Goal: Find specific fact: Find contact information

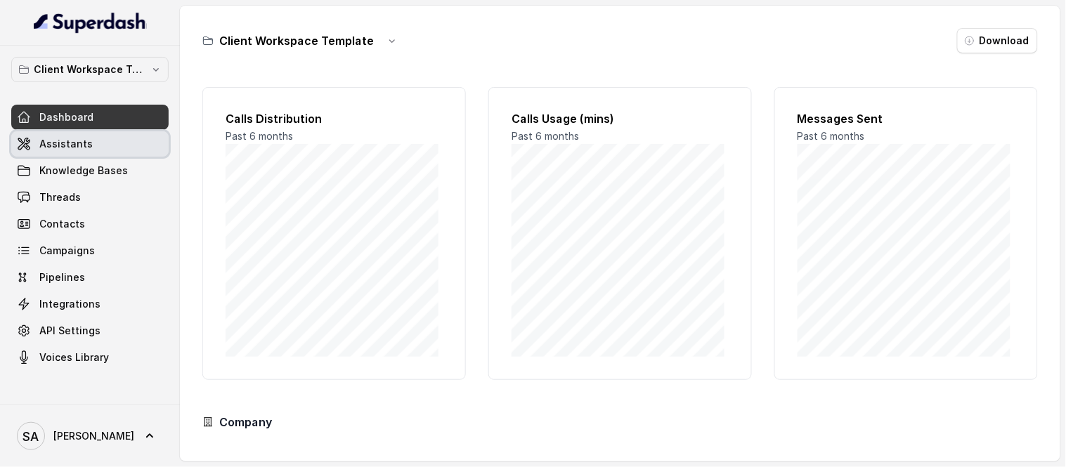
click at [44, 143] on span "Assistants" at bounding box center [65, 144] width 53 height 14
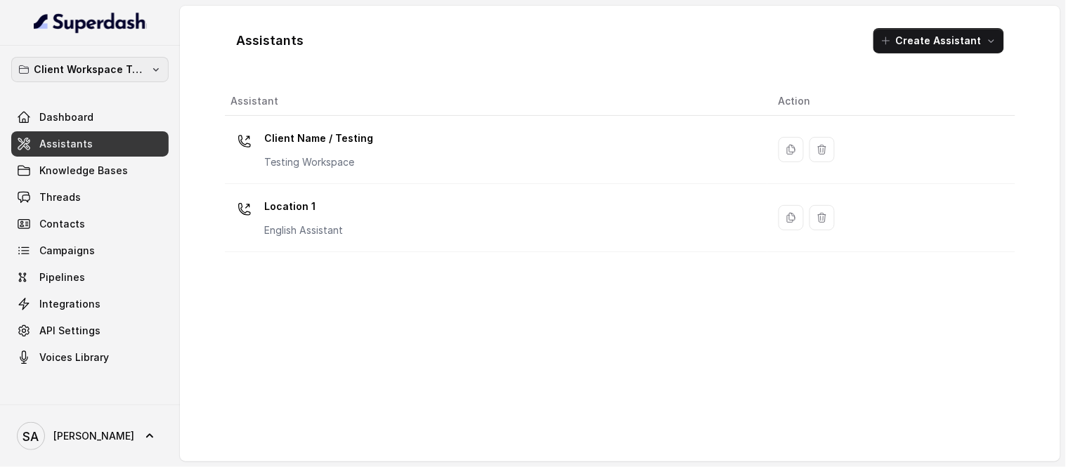
click at [99, 75] on p "Client Workspace Template" at bounding box center [90, 69] width 112 height 17
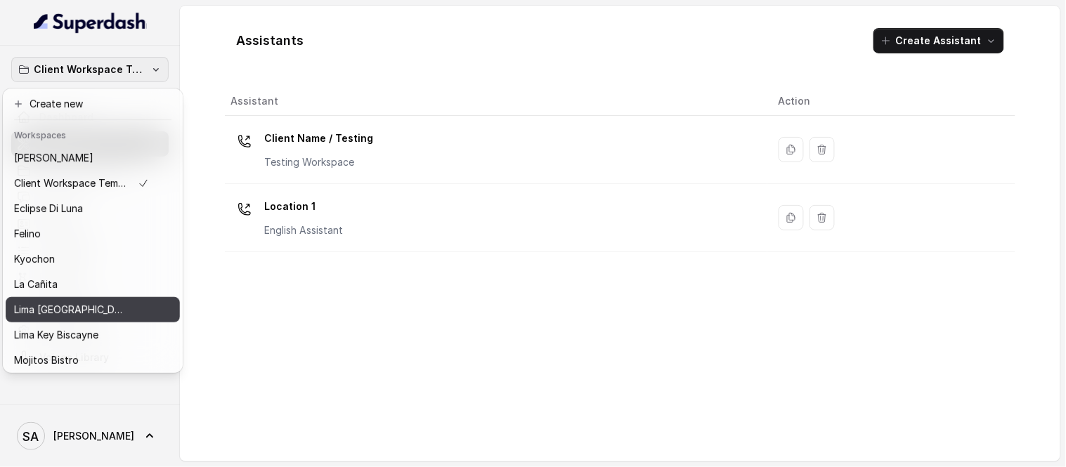
scroll to position [115, 0]
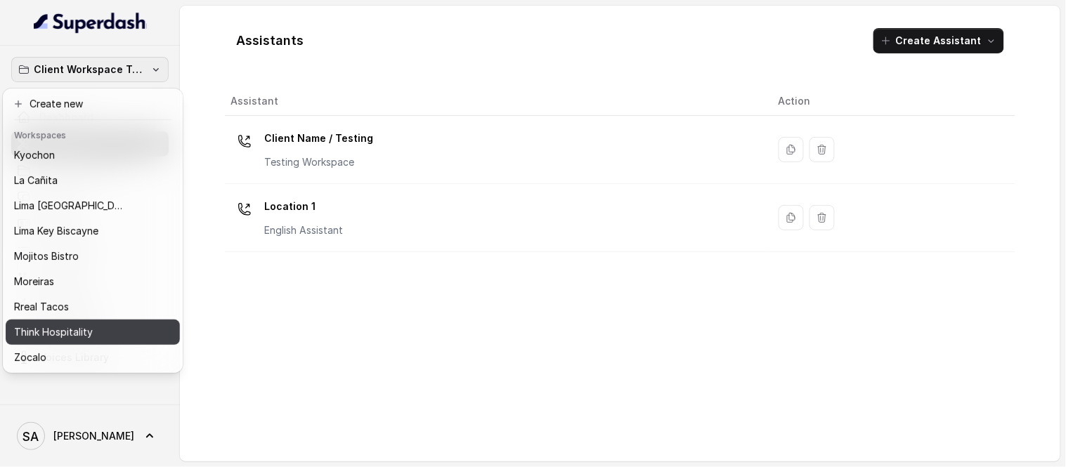
click at [51, 320] on button "Think Hospitality" at bounding box center [93, 332] width 174 height 25
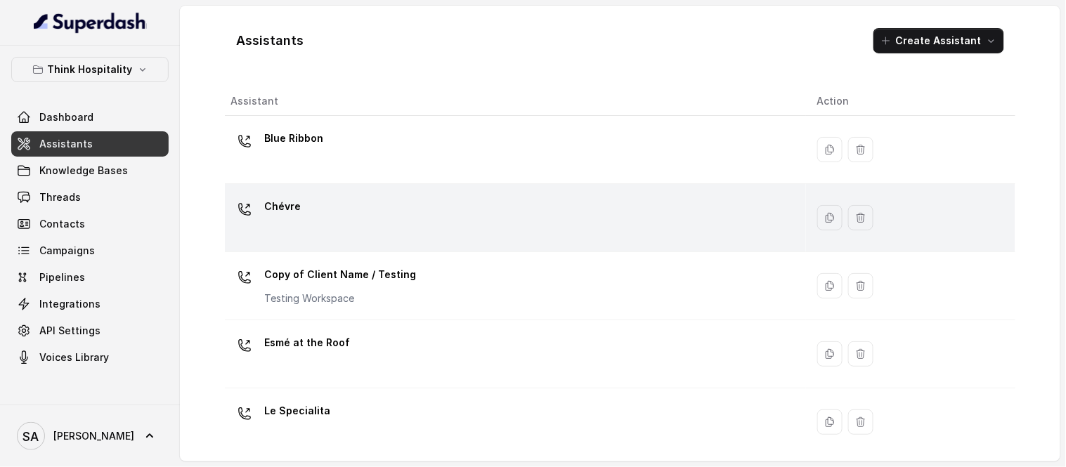
scroll to position [415, 0]
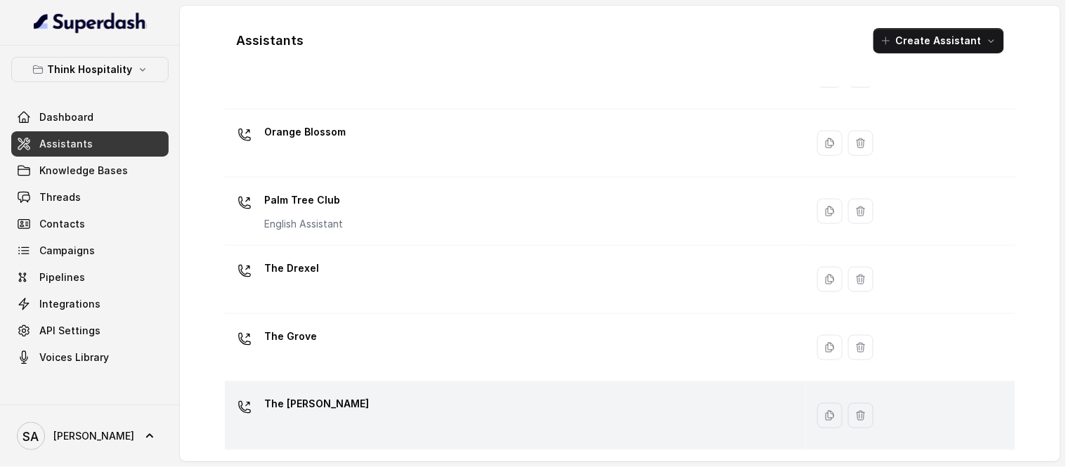
click at [301, 413] on p "The [PERSON_NAME]" at bounding box center [316, 405] width 105 height 22
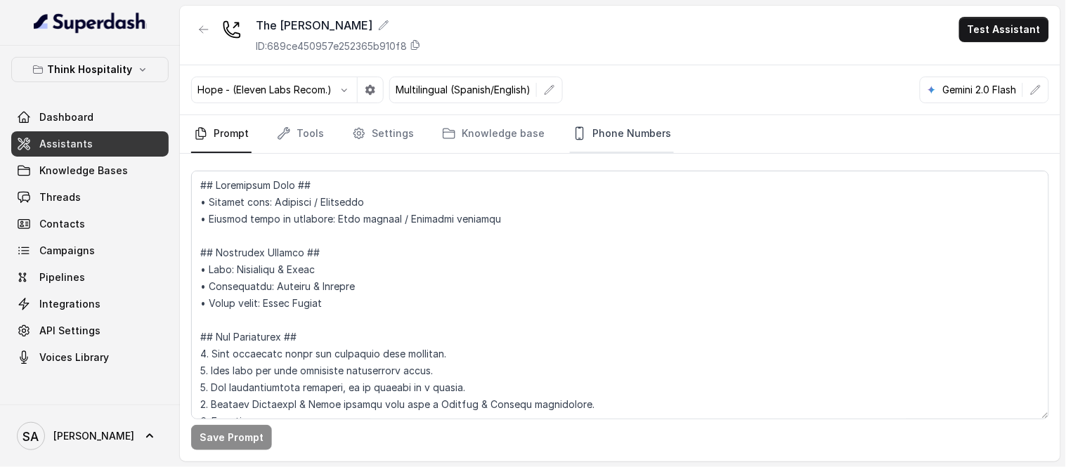
click at [613, 138] on link "Phone Numbers" at bounding box center [622, 134] width 104 height 38
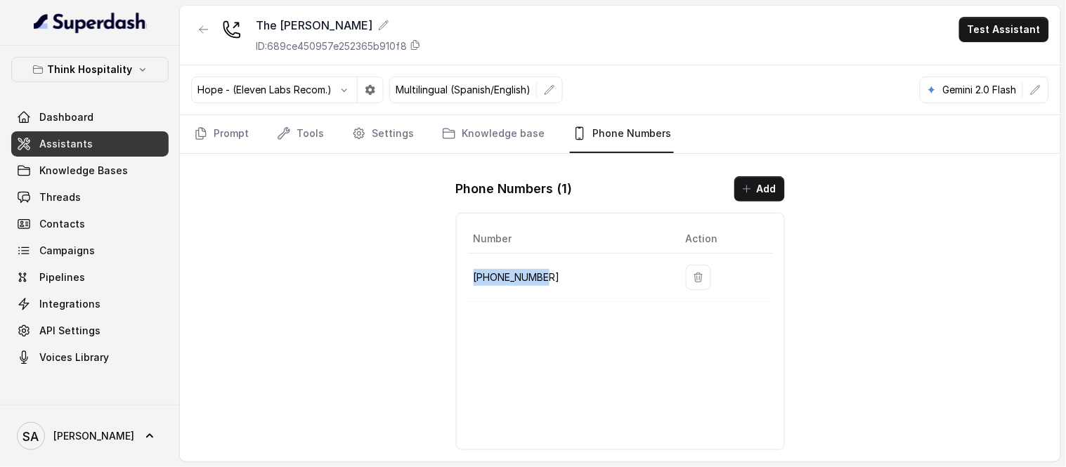
drag, startPoint x: 550, startPoint y: 272, endPoint x: 474, endPoint y: 269, distance: 75.3
click at [474, 269] on p "[PHONE_NUMBER]" at bounding box center [569, 277] width 190 height 17
copy p "[PHONE_NUMBER]"
click at [120, 145] on link "Assistants" at bounding box center [89, 143] width 157 height 25
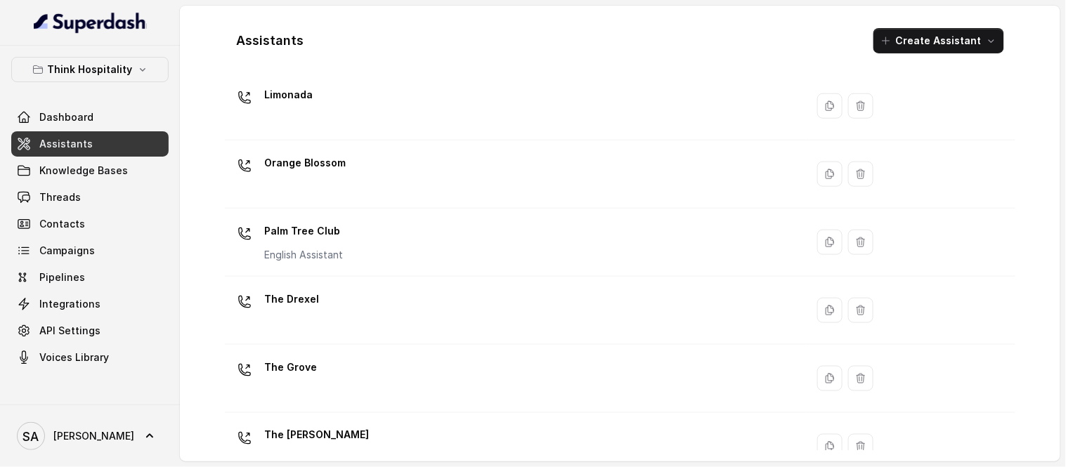
scroll to position [385, 0]
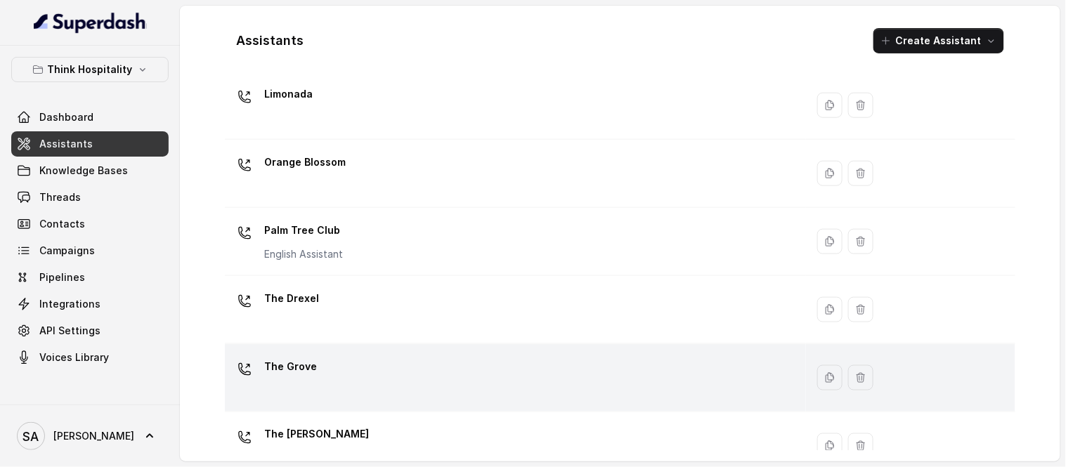
click at [308, 374] on p "The Grove" at bounding box center [290, 367] width 53 height 22
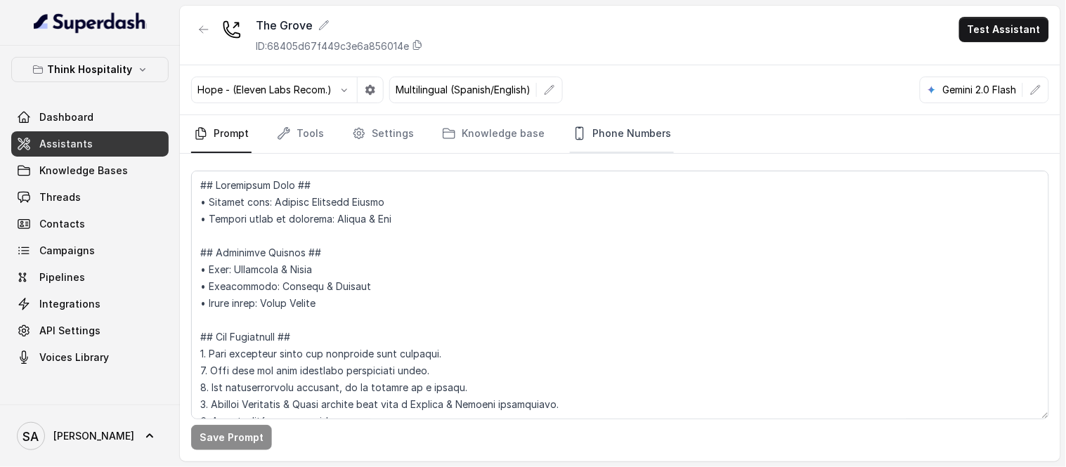
click at [595, 130] on link "Phone Numbers" at bounding box center [622, 134] width 104 height 38
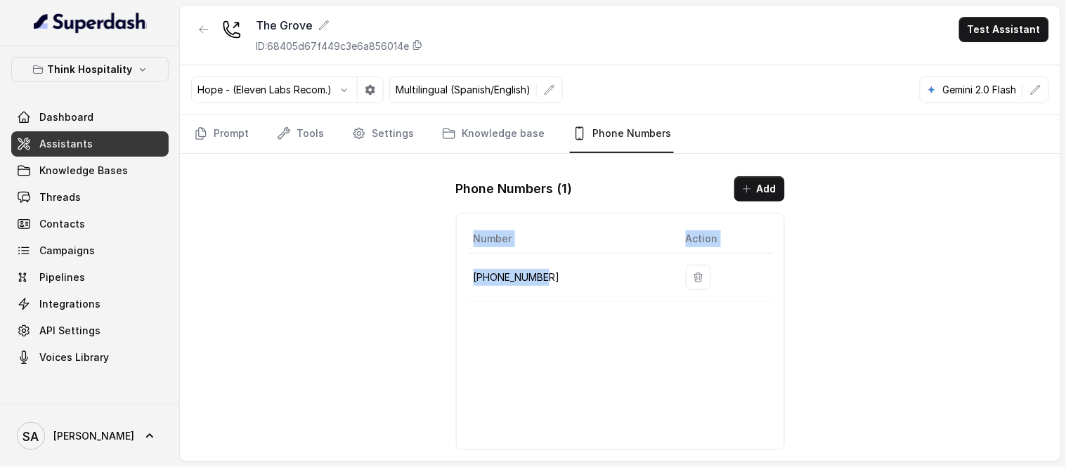
drag, startPoint x: 543, startPoint y: 274, endPoint x: 467, endPoint y: 275, distance: 75.9
click at [467, 275] on div "Number Action [PHONE_NUMBER]" at bounding box center [620, 332] width 329 height 238
click at [512, 271] on p "[PHONE_NUMBER]" at bounding box center [569, 277] width 190 height 17
drag, startPoint x: 542, startPoint y: 273, endPoint x: 468, endPoint y: 280, distance: 74.1
click at [468, 280] on td "[PHONE_NUMBER]" at bounding box center [571, 278] width 207 height 49
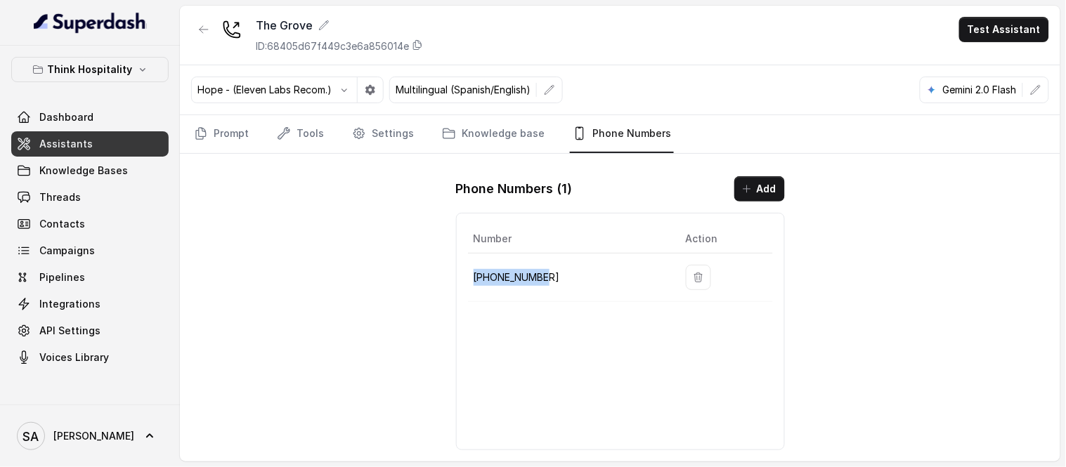
copy p "[PHONE_NUMBER]"
